Goal: Transaction & Acquisition: Book appointment/travel/reservation

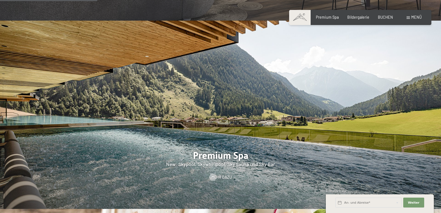
scroll to position [665, 0]
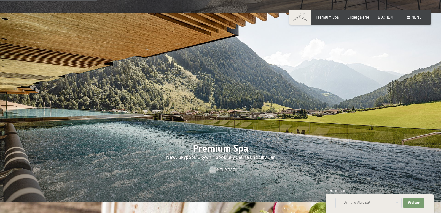
click at [224, 168] on span "Mehr dazu" at bounding box center [227, 171] width 20 height 6
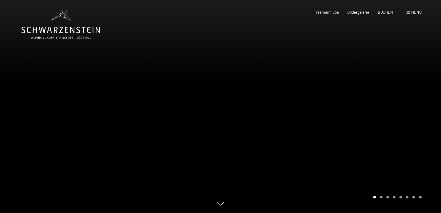
click at [414, 13] on span "Menü" at bounding box center [416, 12] width 10 height 5
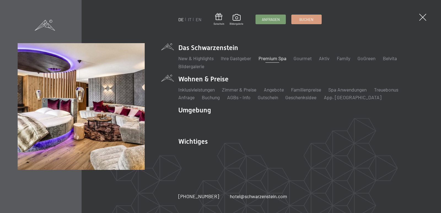
click at [203, 78] on li "Wohnen & Preise Inklusivleistungen Zimmer & Preise Liste Angebote Liste Familie…" at bounding box center [300, 88] width 245 height 26
click at [238, 90] on link "Zimmer & Preise" at bounding box center [239, 90] width 34 height 6
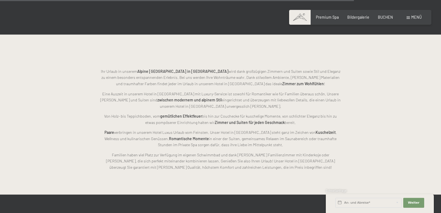
scroll to position [1243, 0]
